Goal: Book appointment/travel/reservation

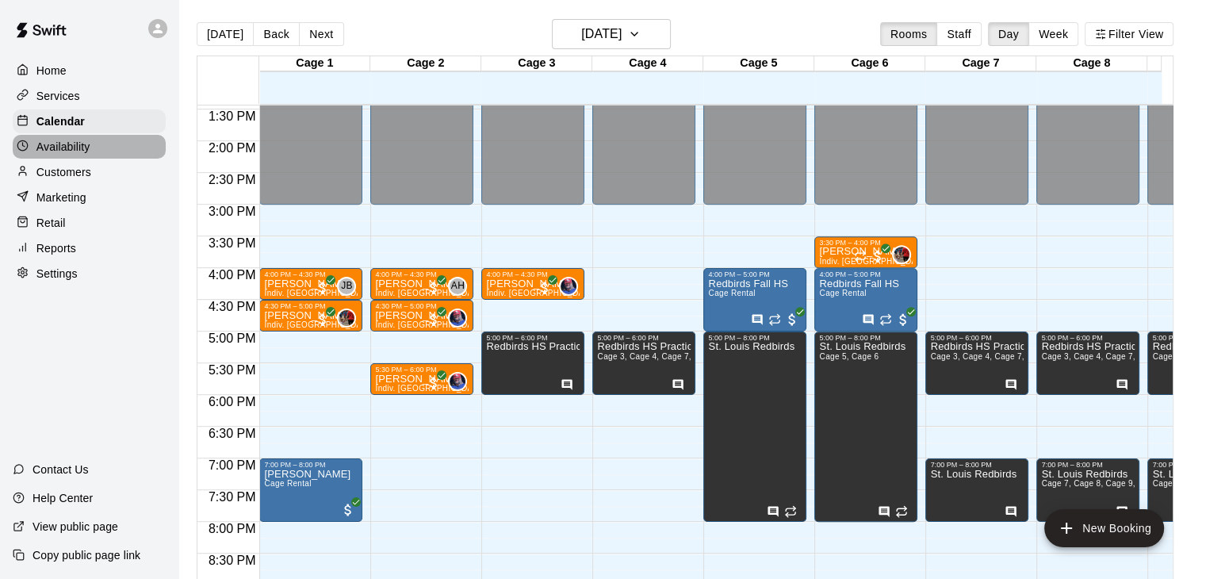
click at [86, 155] on p "Availability" at bounding box center [63, 147] width 54 height 16
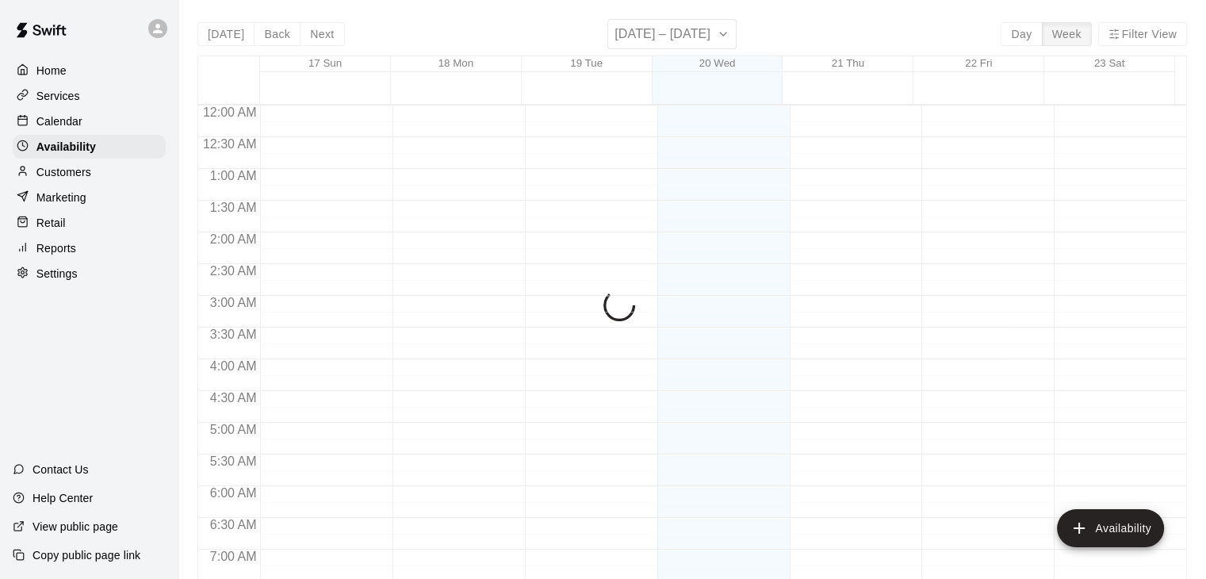
scroll to position [661, 0]
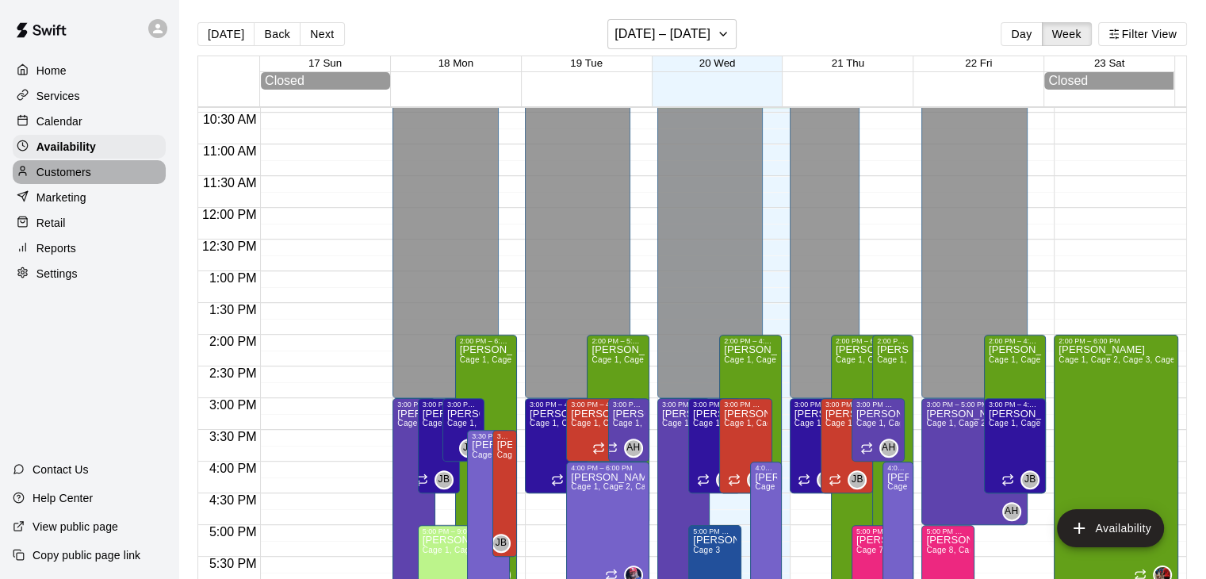
click at [86, 169] on div "Customers" at bounding box center [89, 172] width 153 height 24
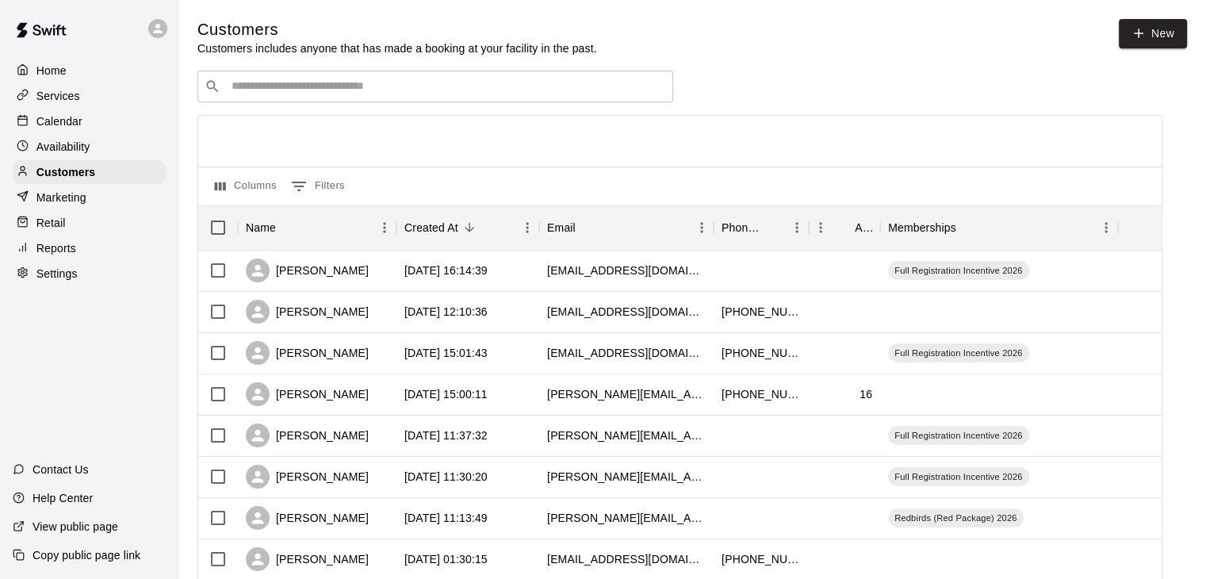
click at [392, 83] on input "Search customers by name or email" at bounding box center [446, 87] width 439 height 16
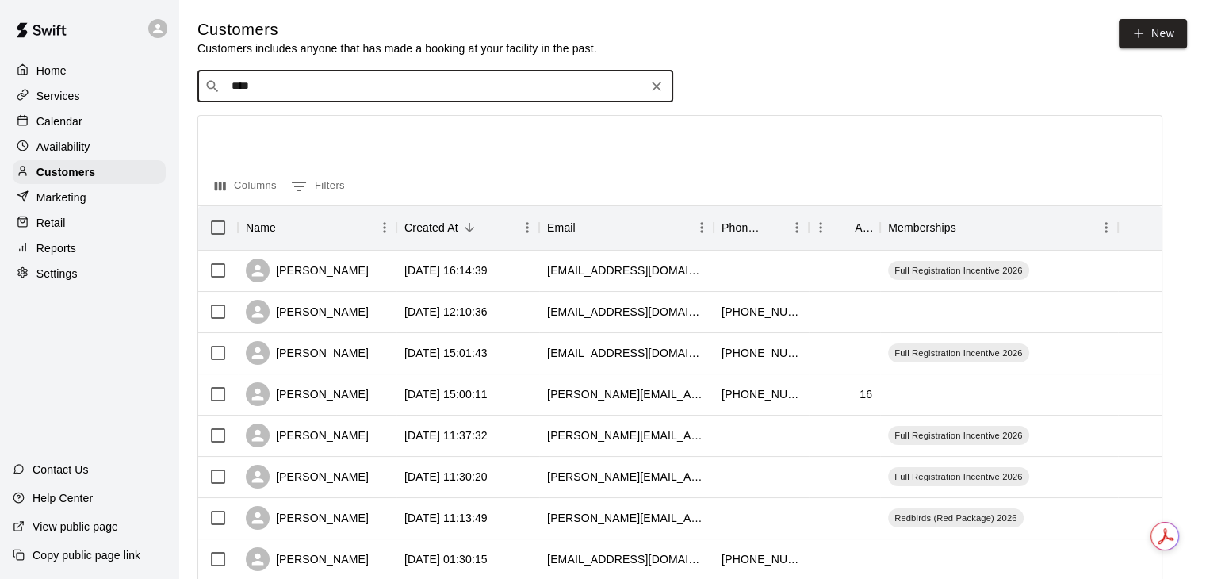
type input "*****"
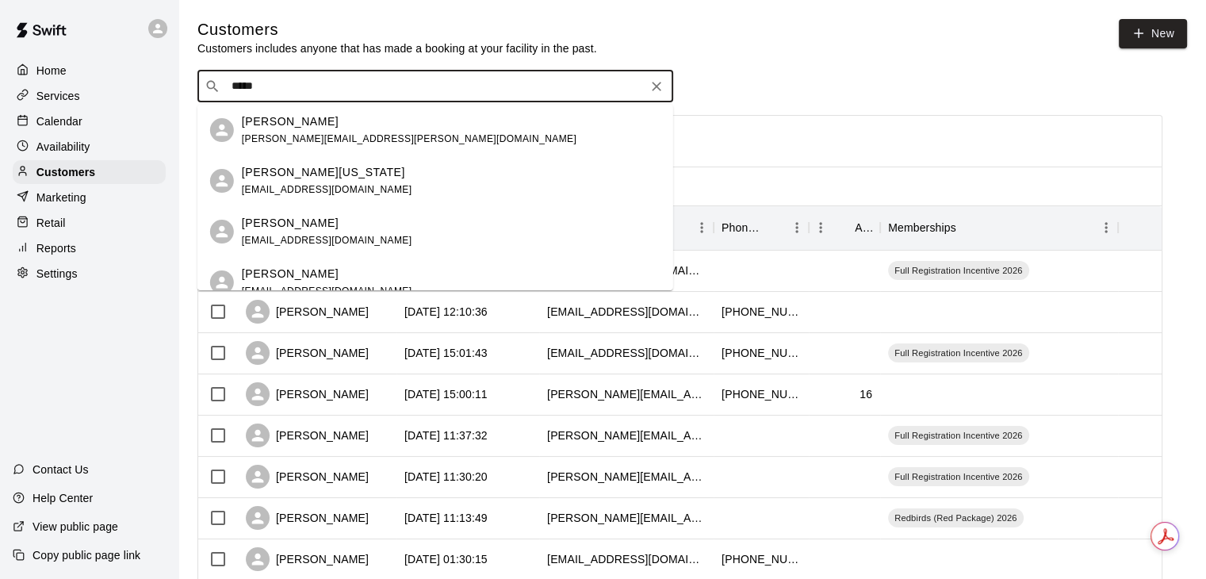
click at [386, 121] on div "[PERSON_NAME]" at bounding box center [409, 121] width 335 height 17
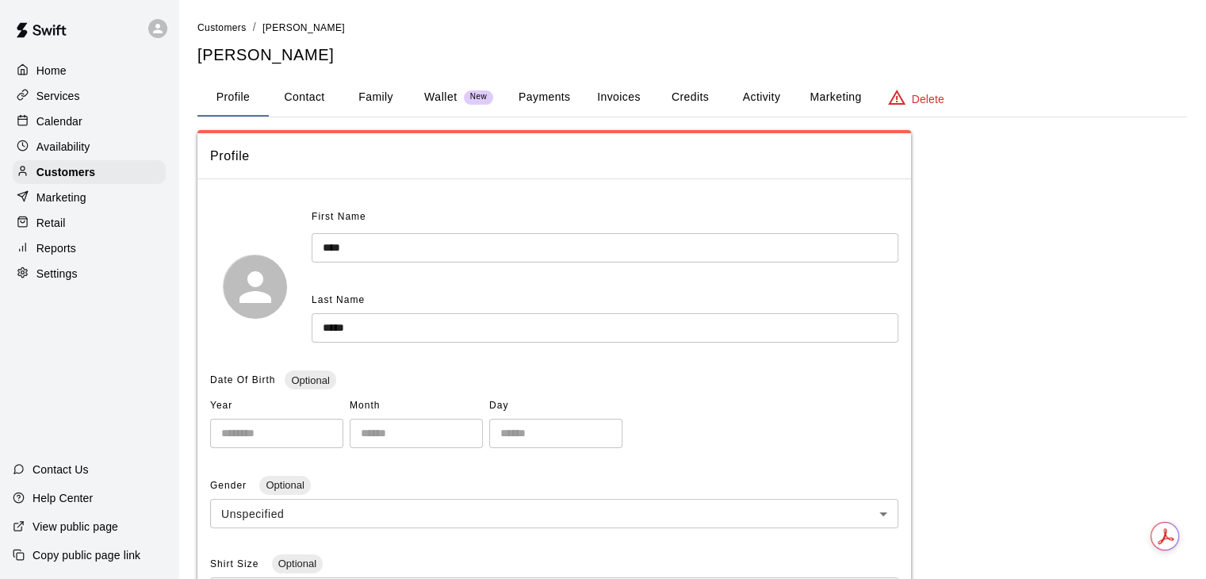
click at [791, 93] on button "Activity" at bounding box center [761, 98] width 71 height 38
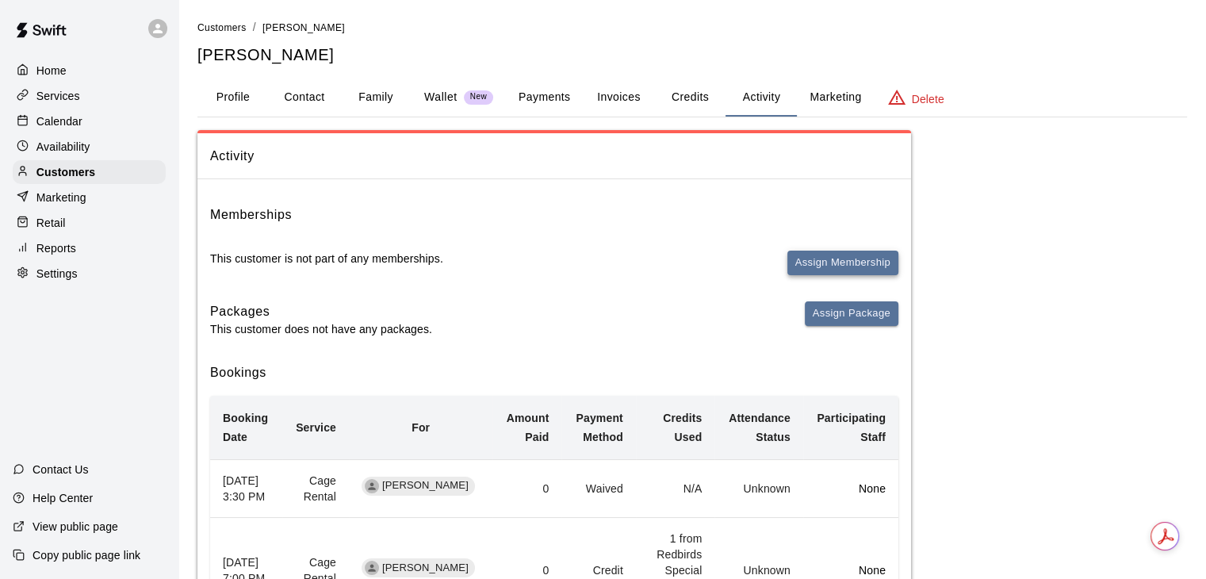
click at [810, 262] on button "Assign Membership" at bounding box center [842, 263] width 111 height 25
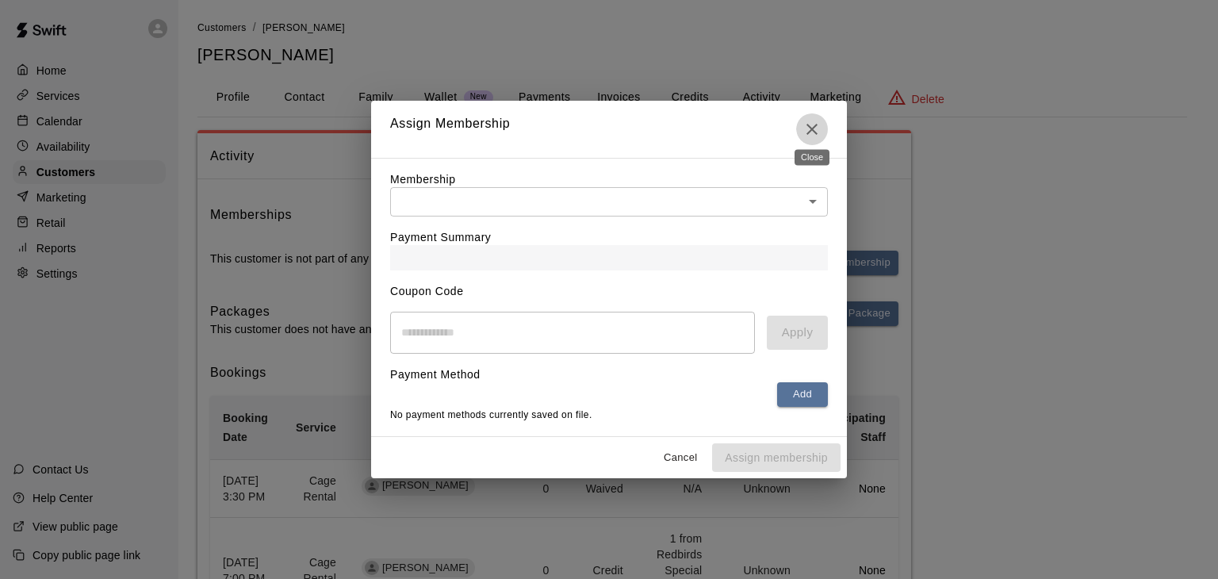
click at [810, 124] on icon "Close" at bounding box center [811, 129] width 11 height 11
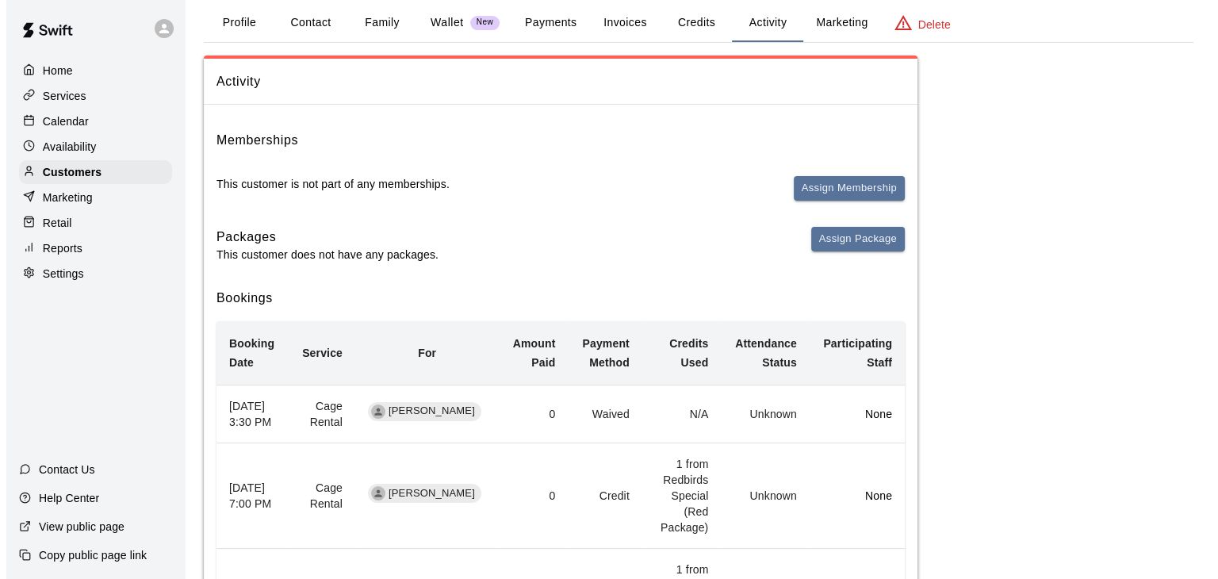
scroll to position [38, 0]
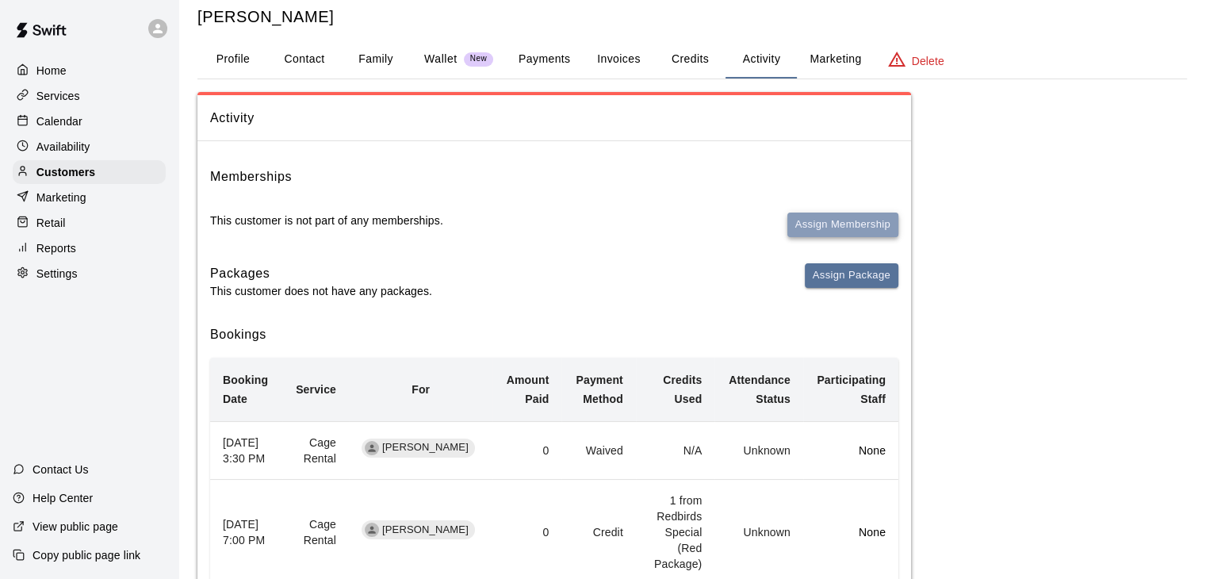
click at [823, 227] on button "Assign Membership" at bounding box center [842, 225] width 111 height 25
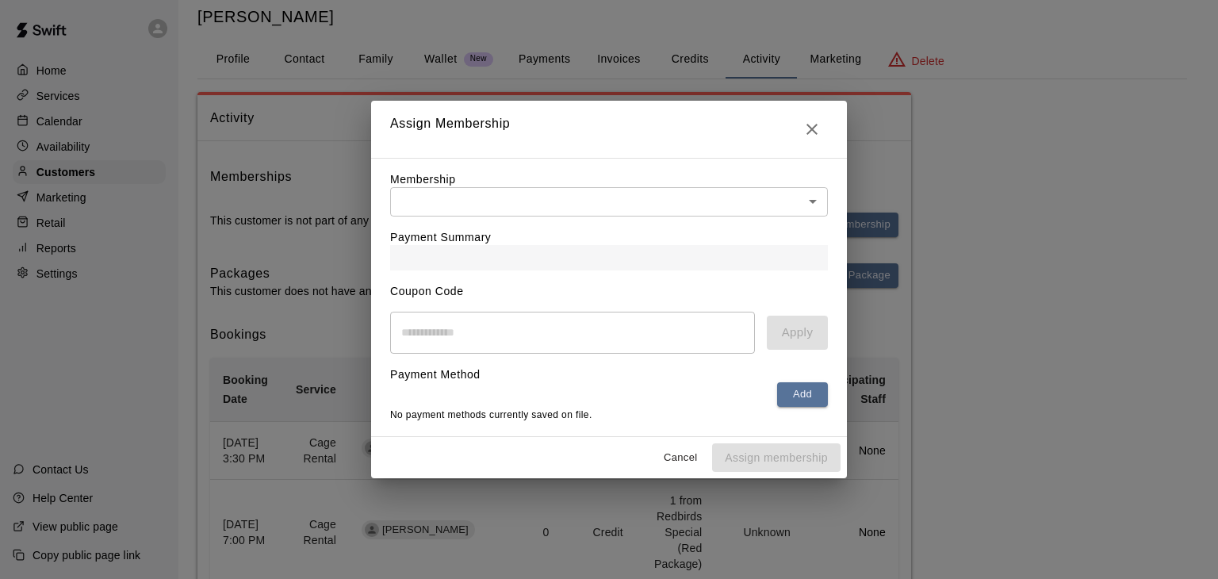
click at [740, 171] on div "Membership ​ ​" at bounding box center [609, 193] width 438 height 45
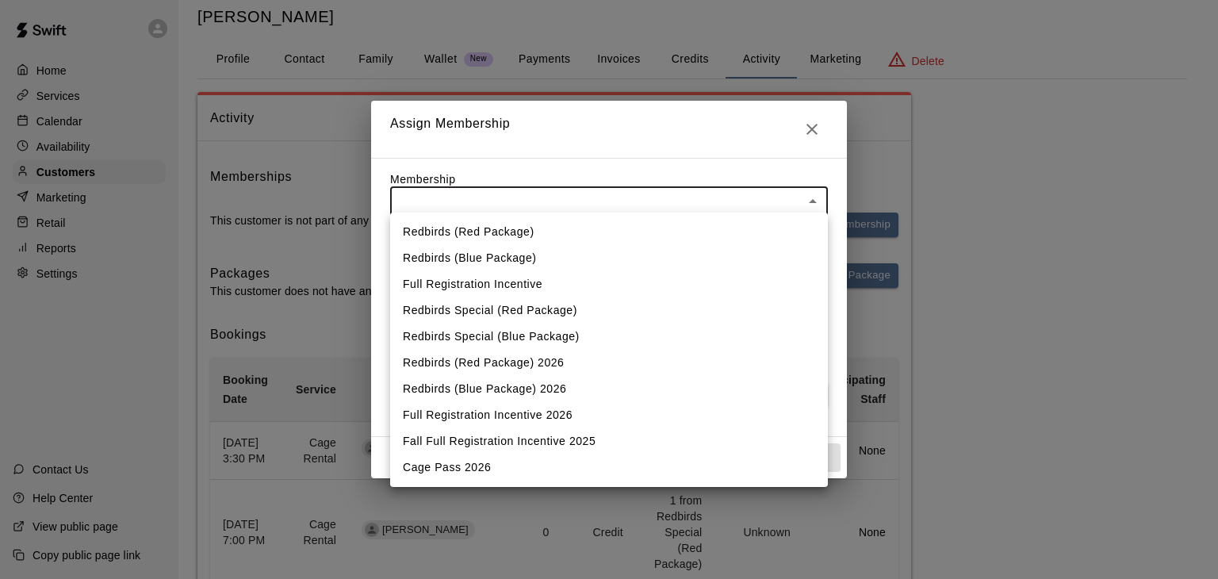
click at [534, 467] on li "Cage Pass 2026" at bounding box center [609, 467] width 438 height 26
type input "**********"
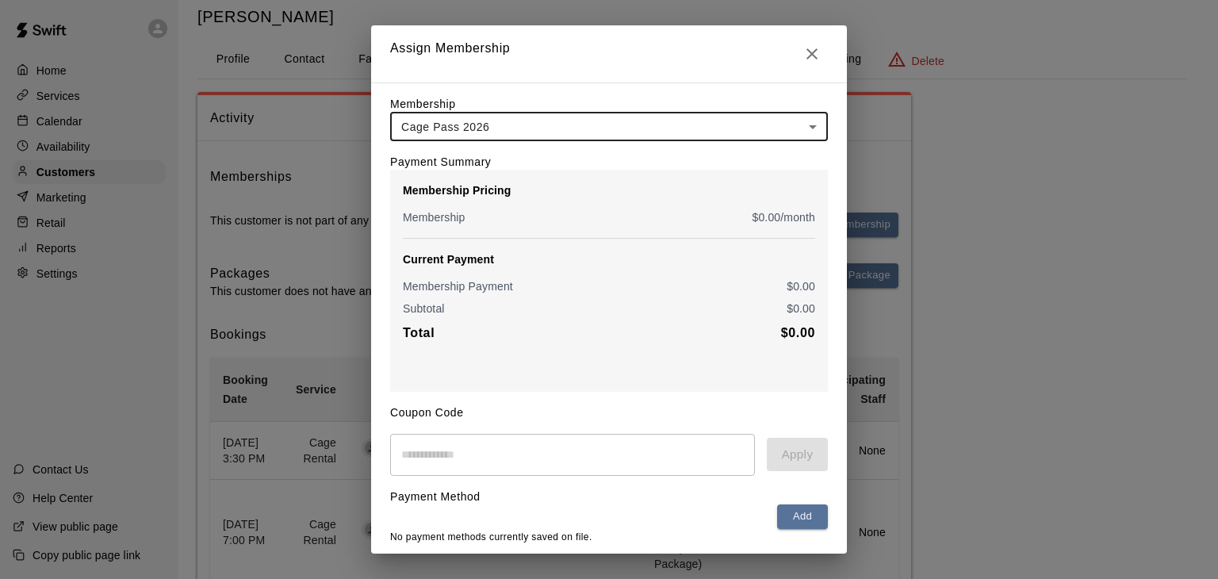
scroll to position [59, 0]
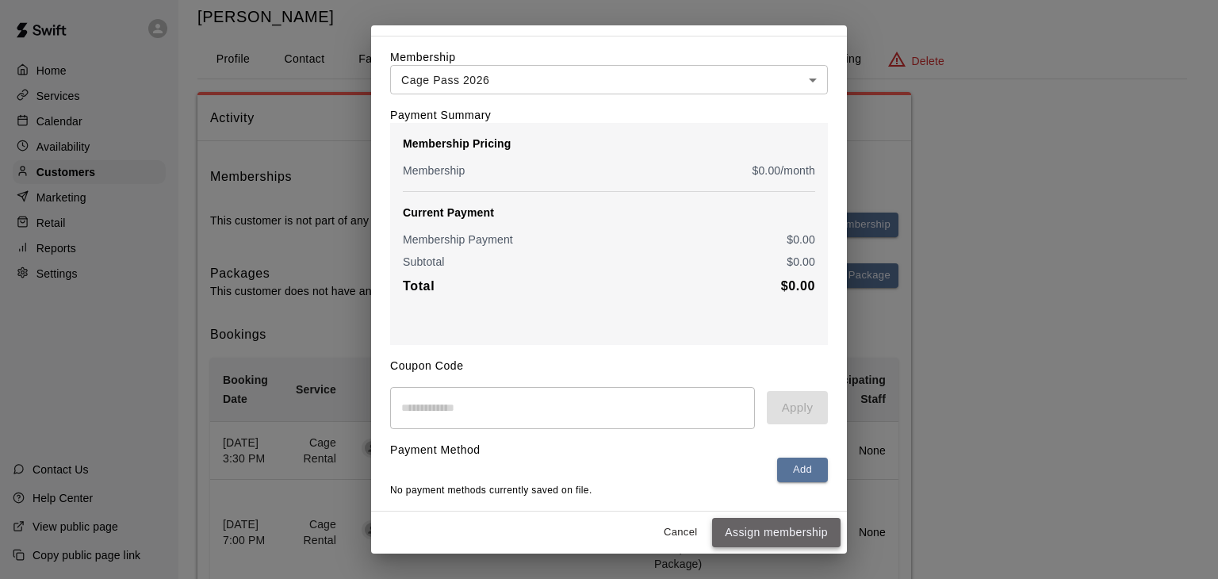
click at [779, 534] on button "Assign membership" at bounding box center [776, 532] width 128 height 29
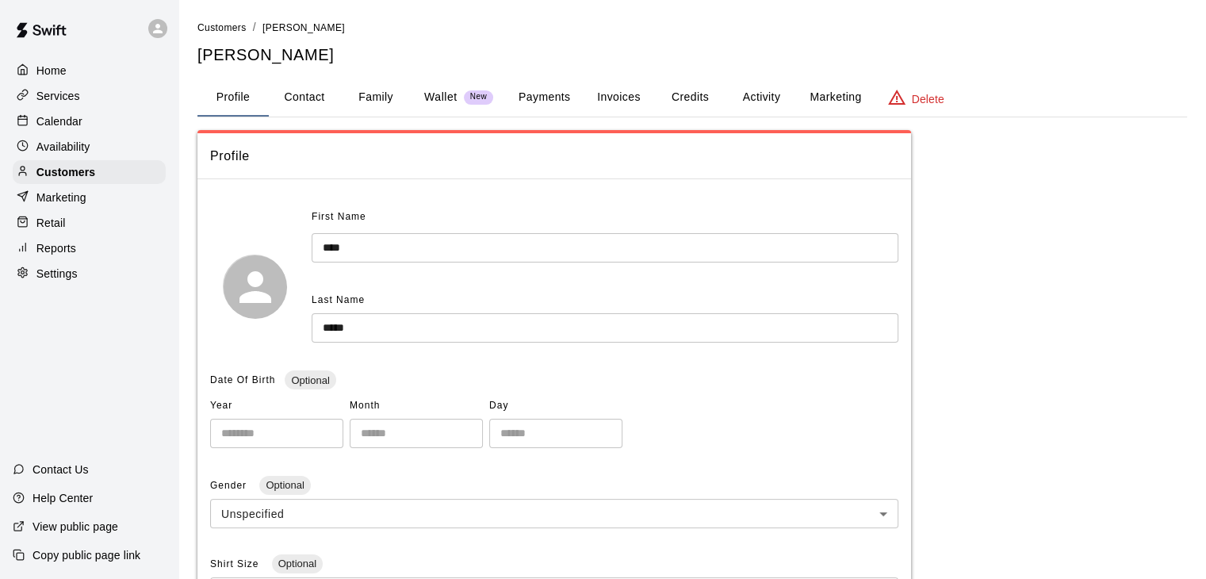
click at [129, 129] on div "Calendar" at bounding box center [89, 121] width 153 height 24
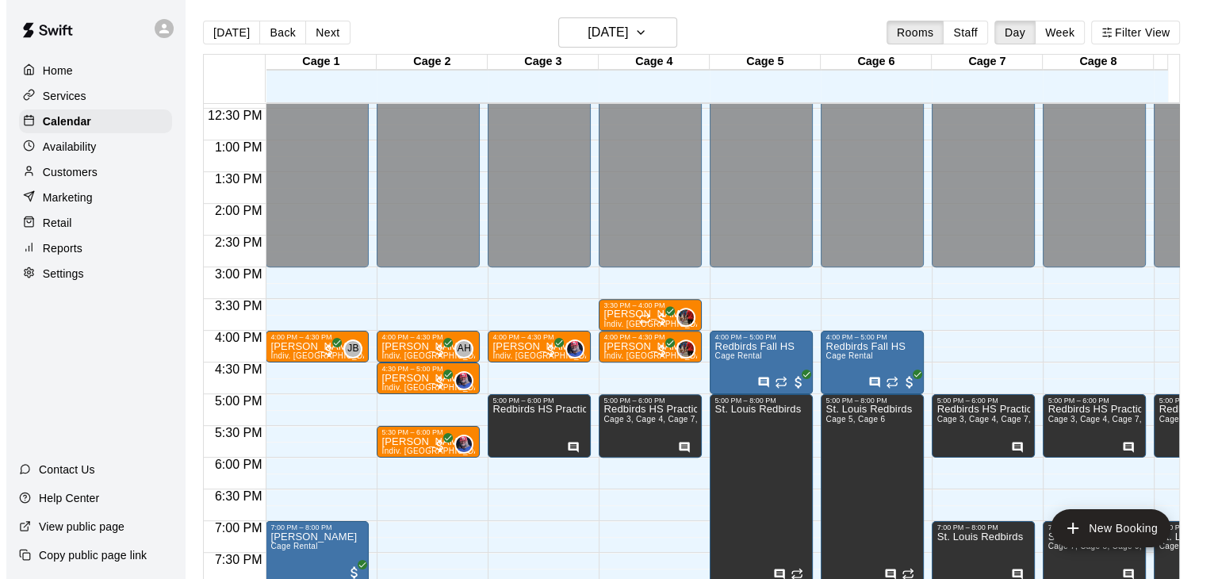
scroll to position [2, 0]
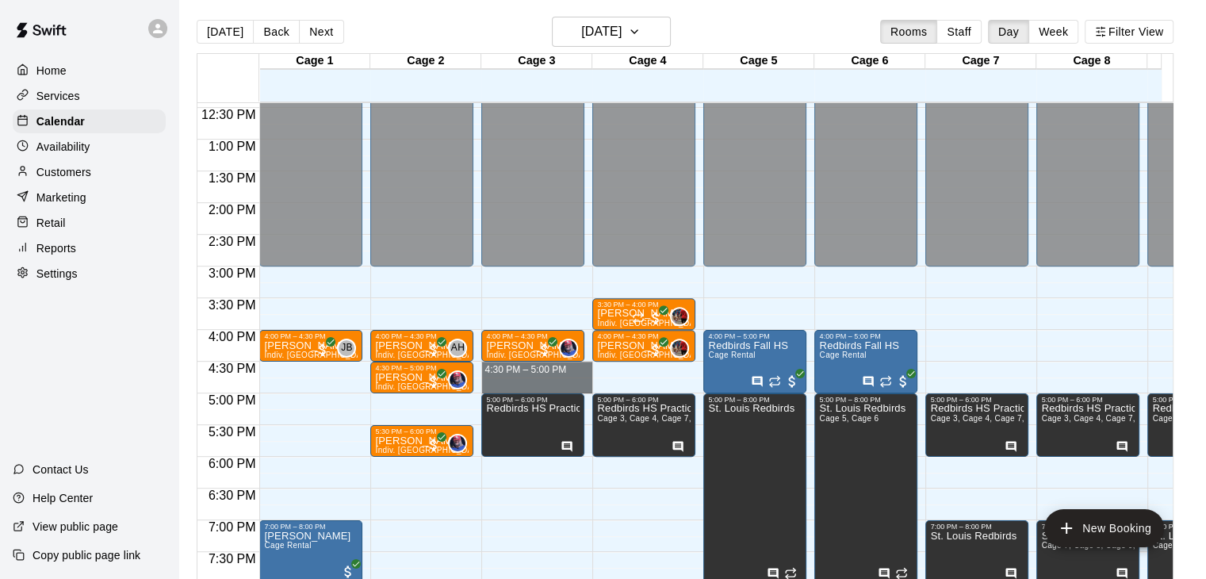
drag, startPoint x: 544, startPoint y: 364, endPoint x: 543, endPoint y: 381, distance: 17.5
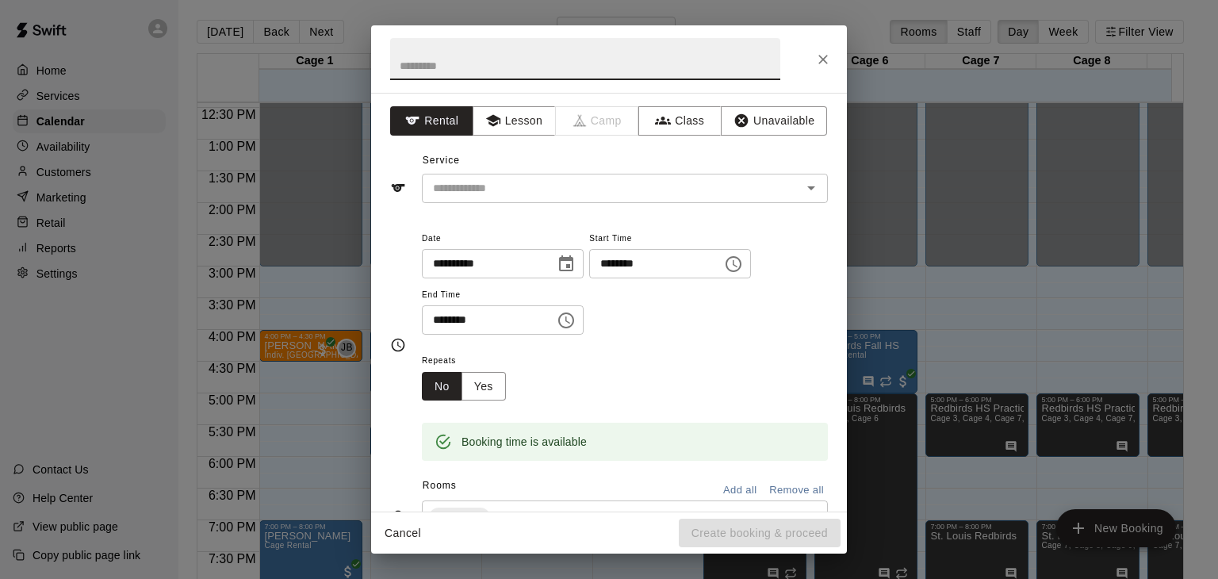
click at [554, 207] on div "**********" at bounding box center [609, 302] width 476 height 419
click at [570, 194] on input "text" at bounding box center [602, 188] width 350 height 20
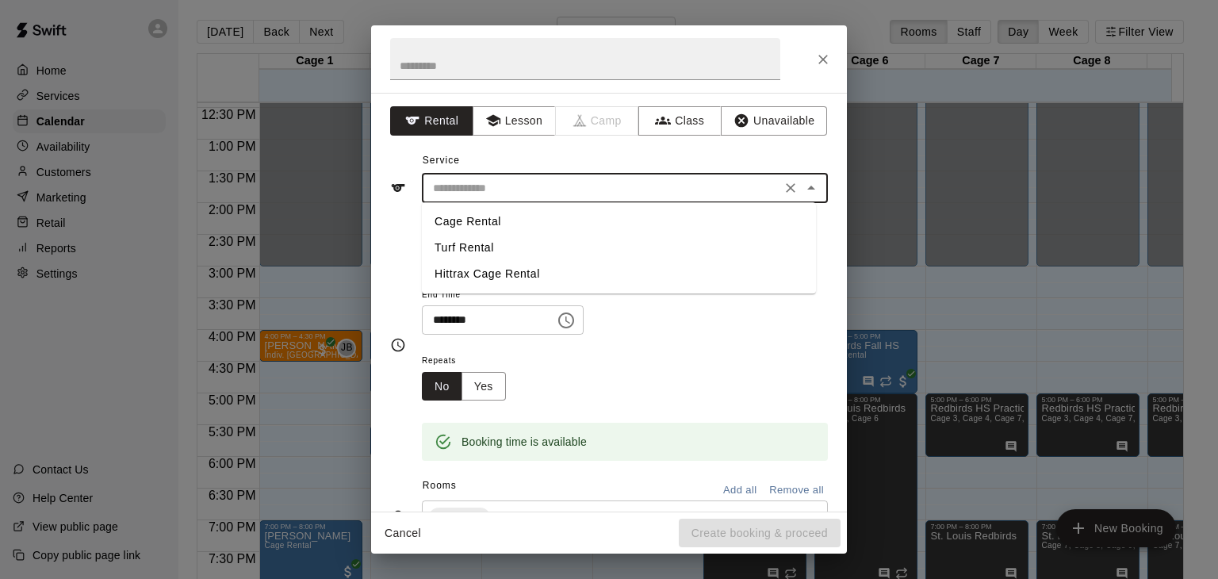
click at [570, 207] on ul "Cage Rental Turf Rental Hittrax Cage Rental" at bounding box center [619, 247] width 394 height 91
click at [569, 227] on li "Cage Rental" at bounding box center [619, 222] width 394 height 26
type input "**********"
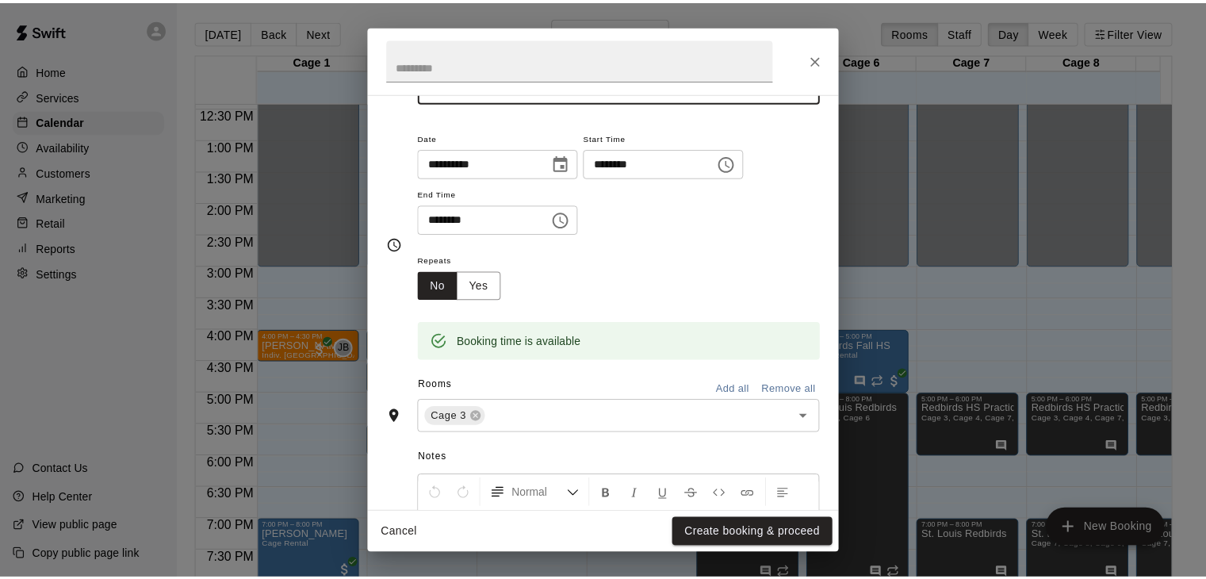
scroll to position [102, 0]
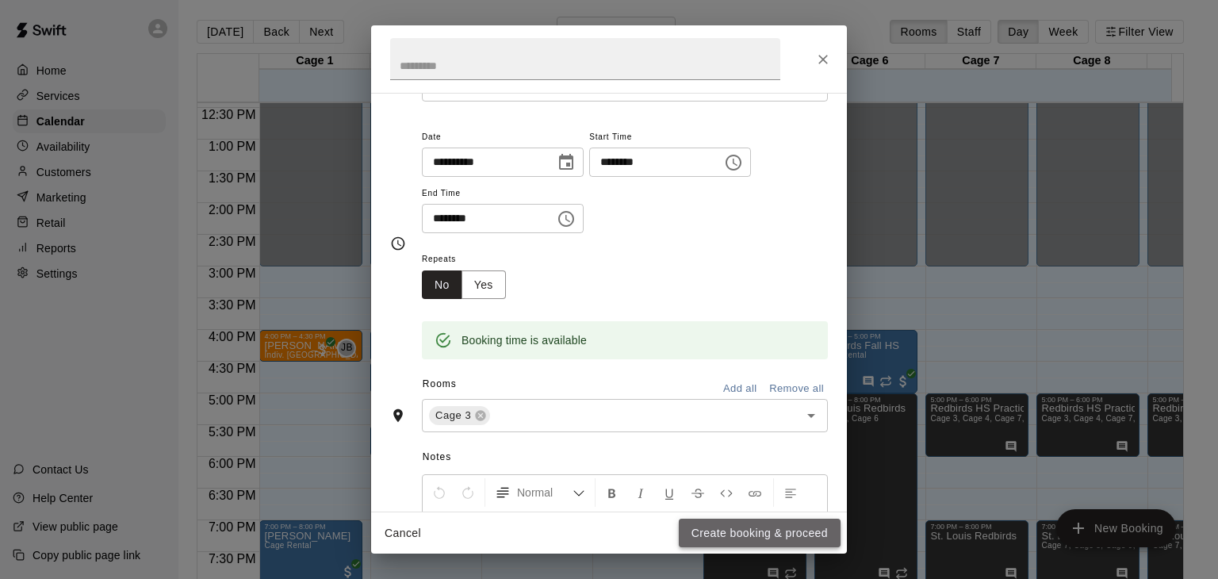
click at [806, 535] on button "Create booking & proceed" at bounding box center [760, 533] width 162 height 29
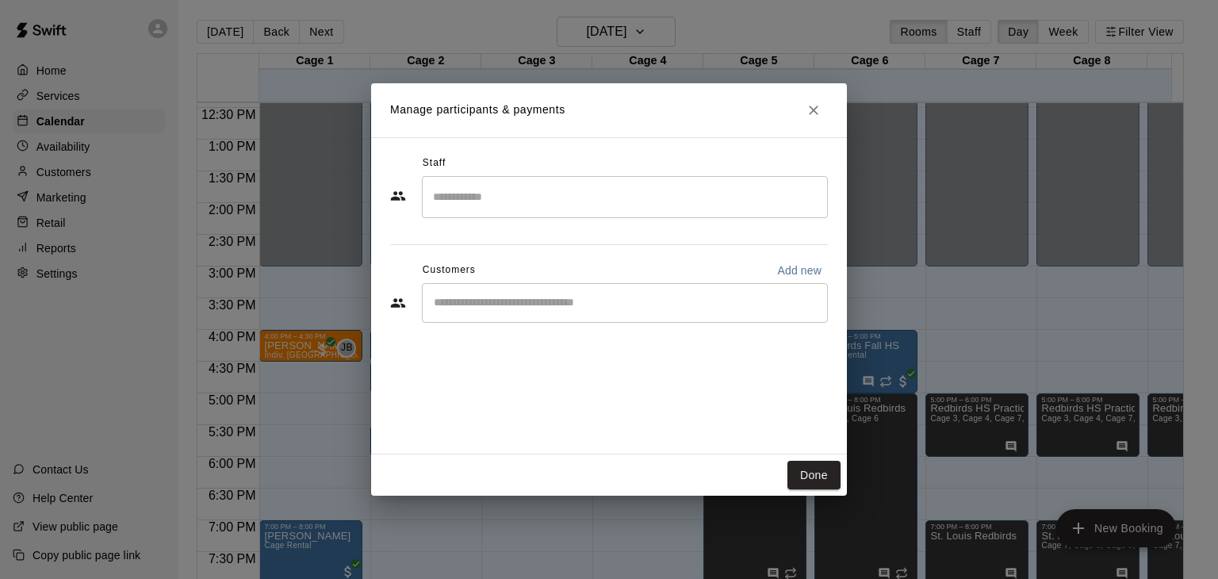
click at [518, 308] on input "Start typing to search customers..." at bounding box center [625, 303] width 392 height 16
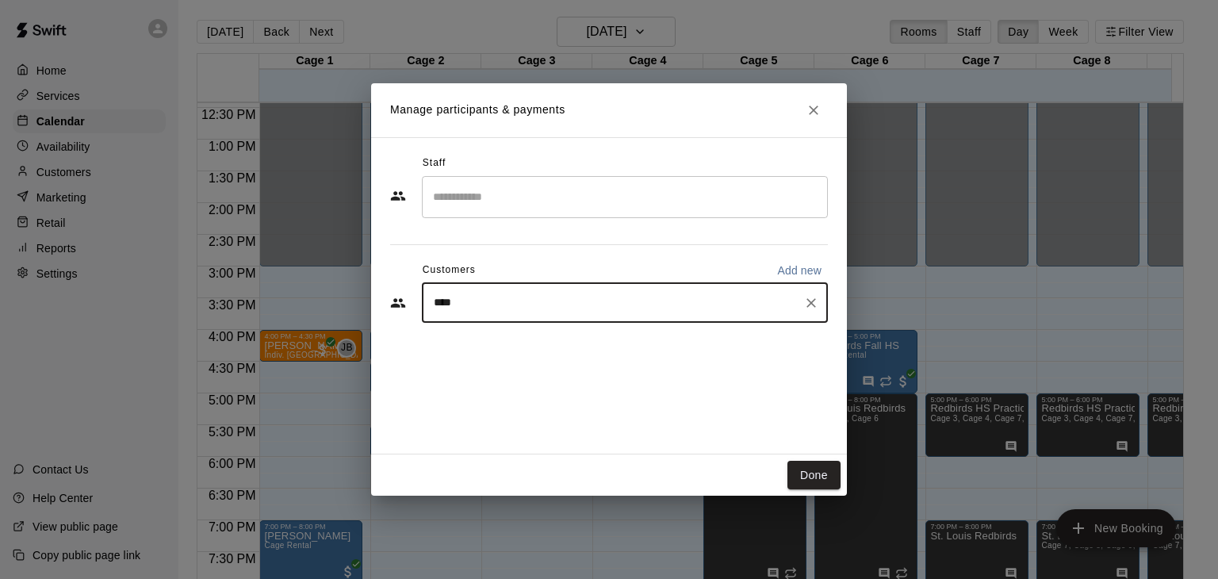
type input "*****"
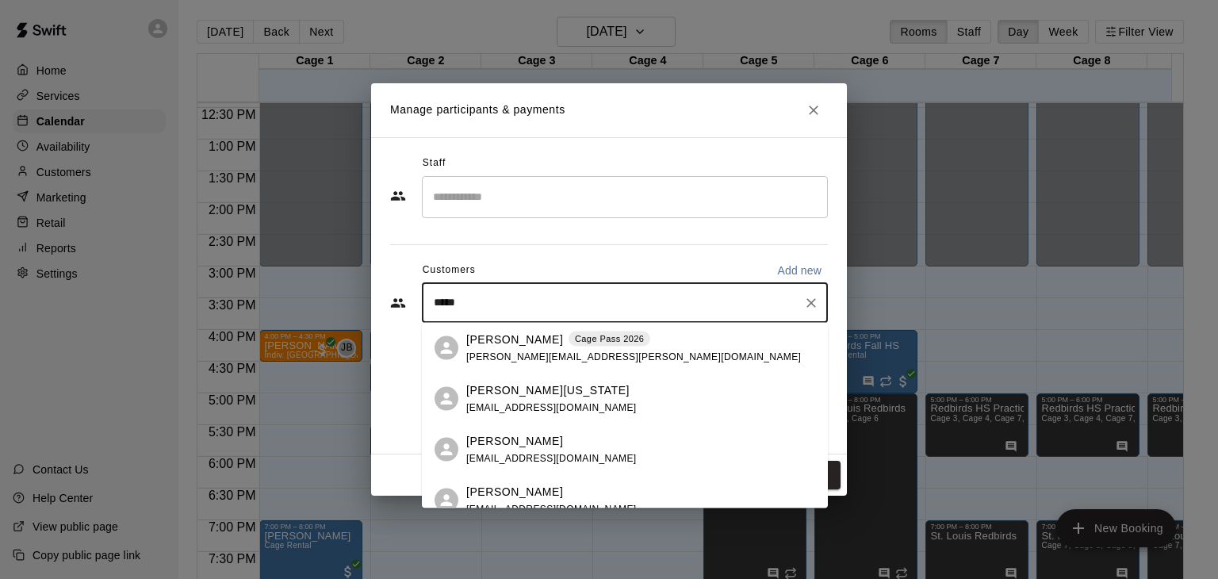
click at [522, 342] on p "[PERSON_NAME]" at bounding box center [514, 339] width 97 height 17
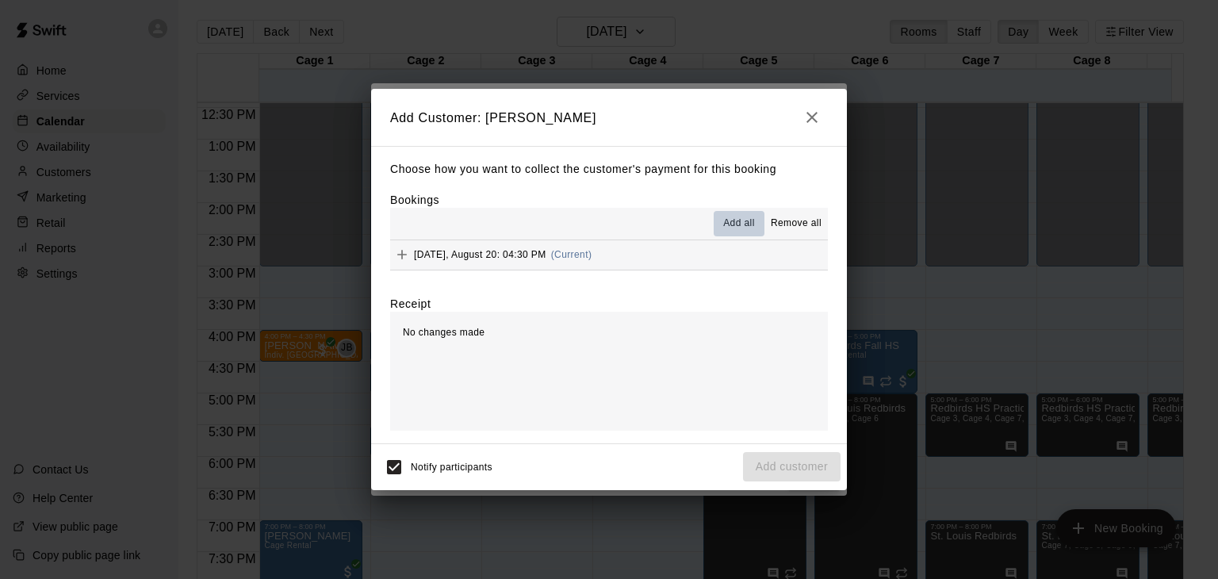
click at [741, 229] on span "Add all" at bounding box center [739, 224] width 32 height 16
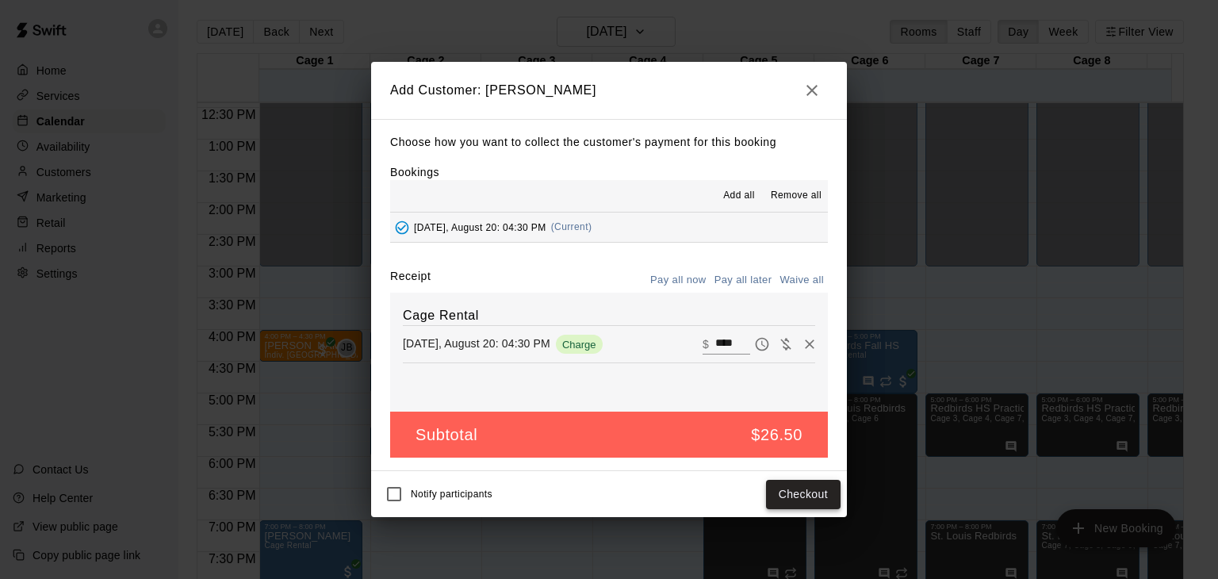
click at [802, 489] on button "Checkout" at bounding box center [803, 494] width 75 height 29
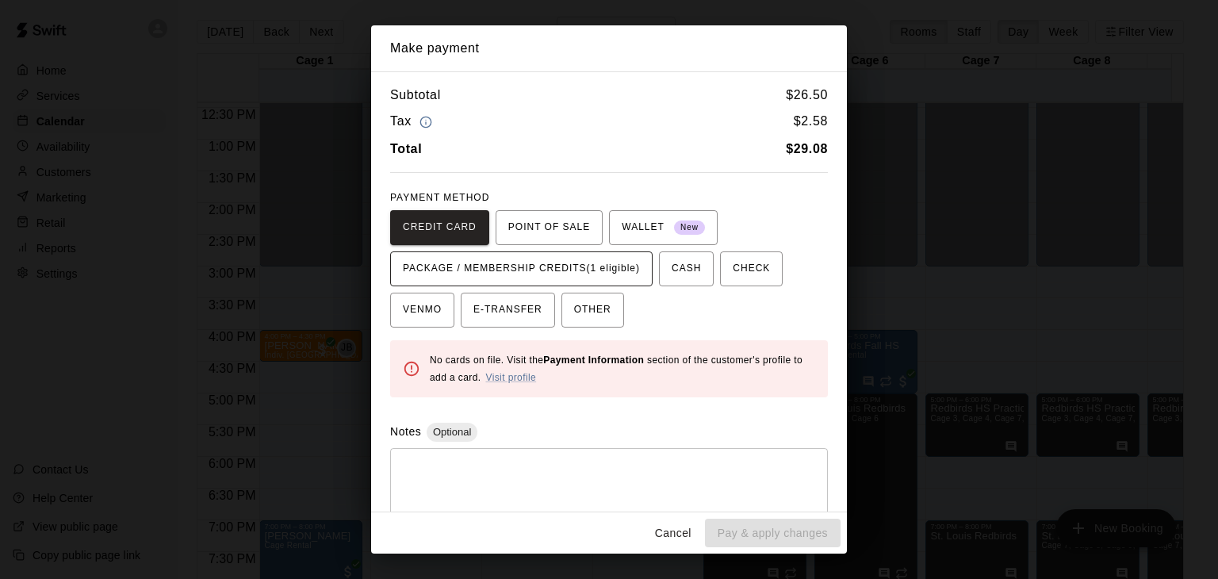
click at [635, 277] on span "PACKAGE / MEMBERSHIP CREDITS (1 eligible)" at bounding box center [521, 268] width 237 height 25
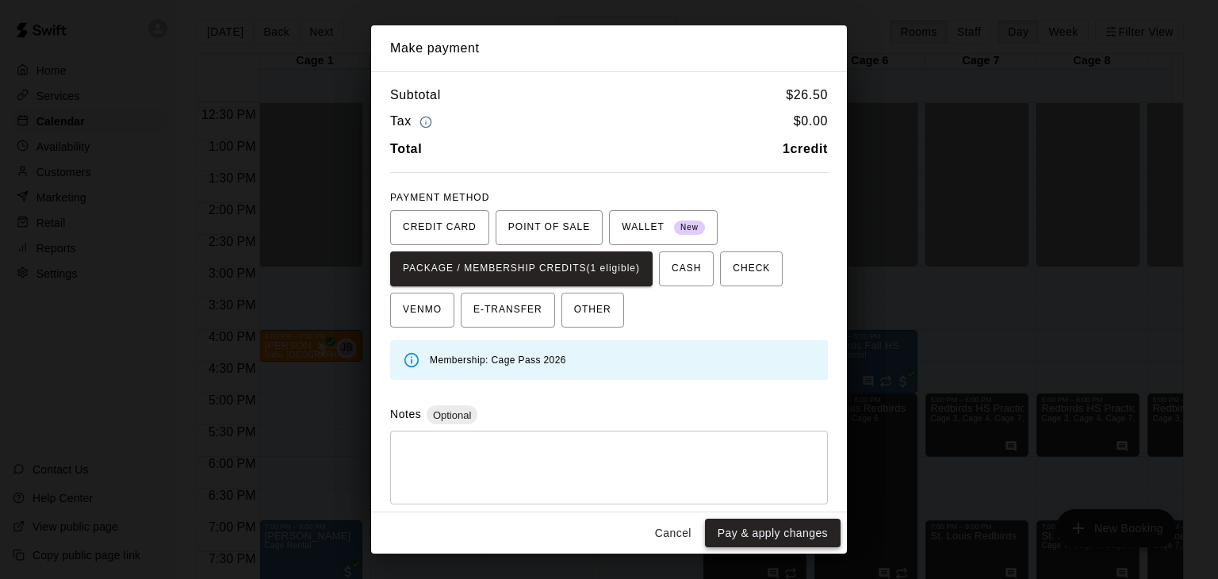
click at [779, 525] on button "Pay & apply changes" at bounding box center [773, 533] width 136 height 29
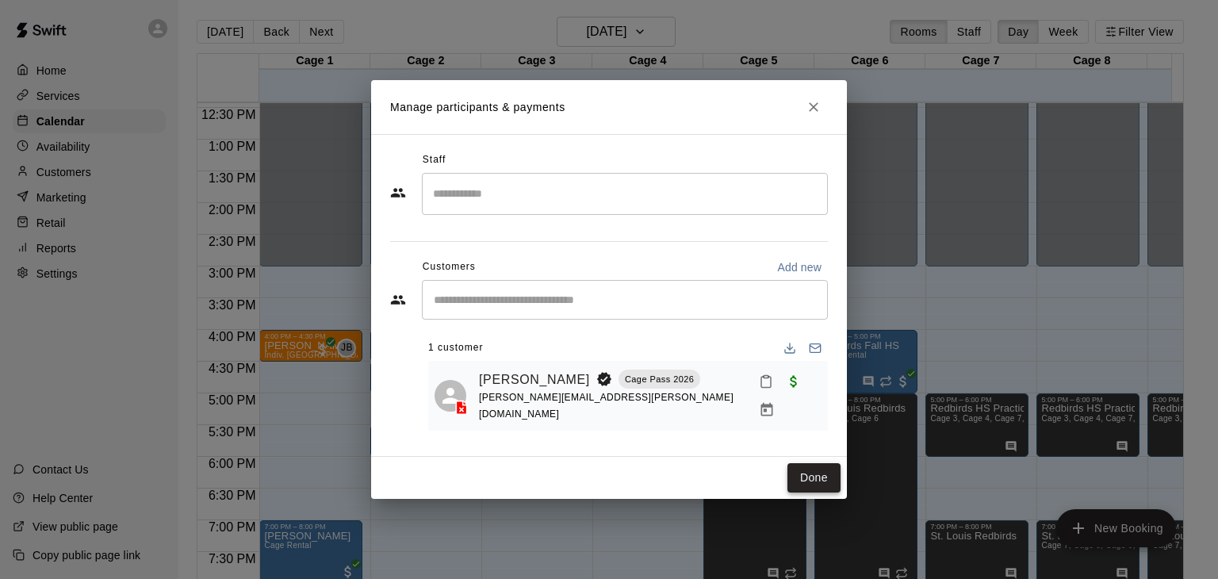
click at [809, 477] on button "Done" at bounding box center [813, 477] width 53 height 29
